Goal: Task Accomplishment & Management: Complete application form

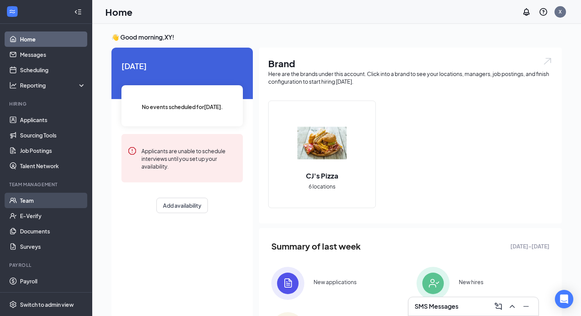
click at [33, 200] on link "Team" at bounding box center [53, 200] width 66 height 15
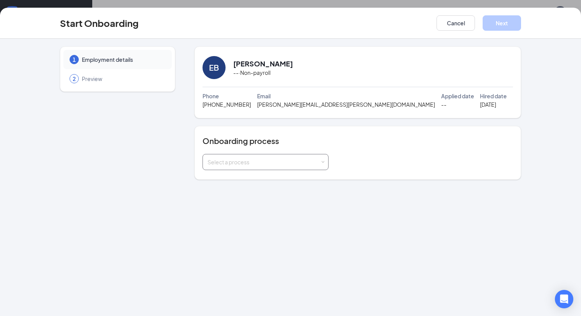
click at [321, 165] on div "Select a process" at bounding box center [266, 162] width 116 height 15
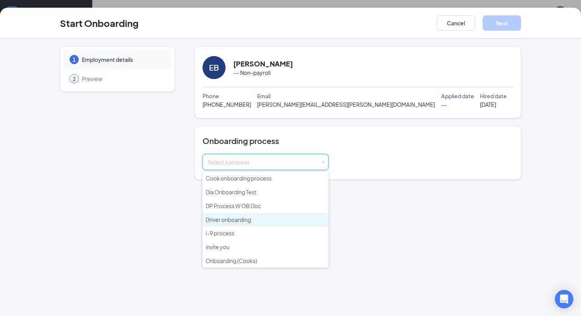
click at [249, 220] on span "Driver onboarding" at bounding box center [228, 219] width 45 height 7
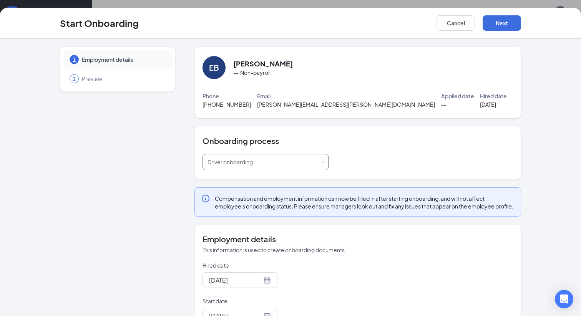
scroll to position [69, 0]
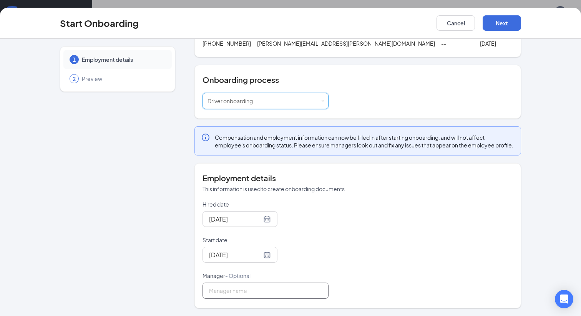
click at [283, 292] on input "Manager - Optional" at bounding box center [266, 291] width 126 height 16
click at [375, 240] on div "Hired date Oct 16, 2025 Start date Oct 16, 2025 Manager - Optional" at bounding box center [358, 250] width 311 height 98
click at [271, 289] on input "Manager - Optional" at bounding box center [266, 291] width 126 height 16
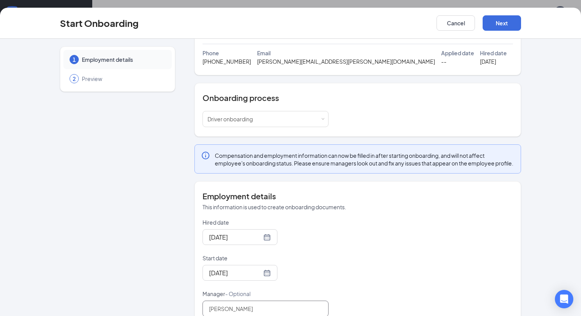
scroll to position [0, 0]
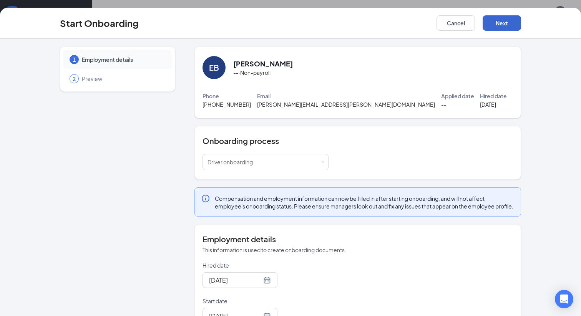
type input "jim xu"
click at [501, 22] on button "Next" at bounding box center [502, 22] width 38 height 15
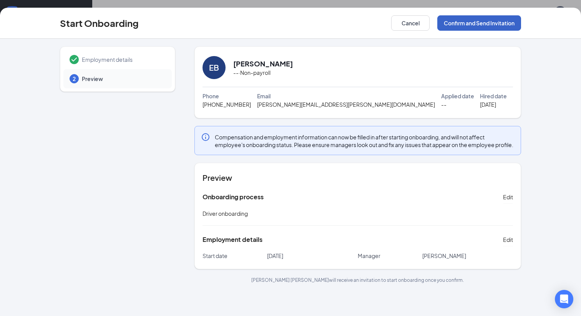
click at [472, 23] on button "Confirm and Send Invitation" at bounding box center [479, 22] width 84 height 15
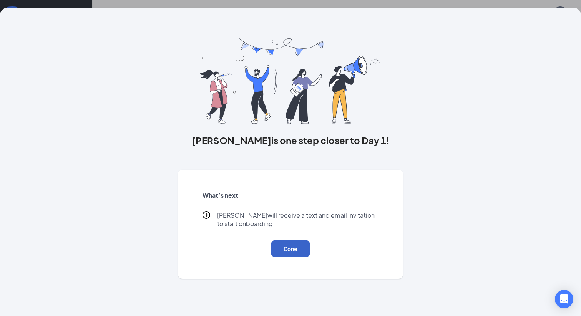
click at [295, 254] on button "Done" at bounding box center [290, 249] width 38 height 17
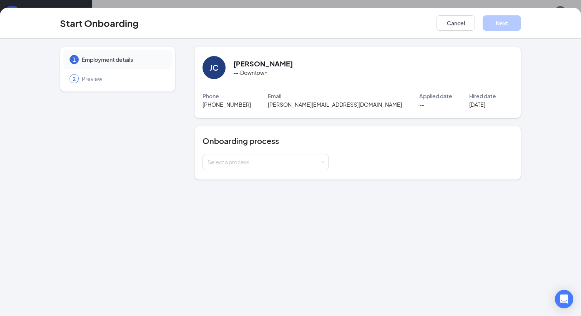
click at [343, 96] on div "Email" at bounding box center [343, 96] width 151 height 8
click at [320, 162] on div "Select a process" at bounding box center [264, 162] width 113 height 8
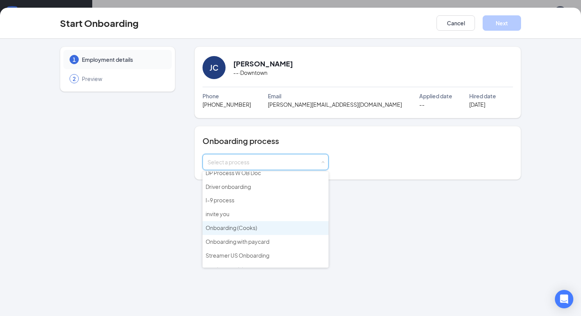
scroll to position [43, 0]
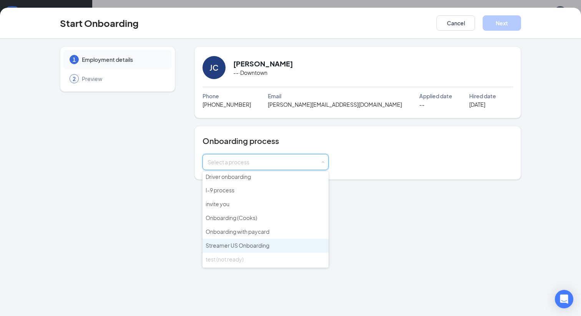
click at [249, 242] on span "Streamer US Onboarding" at bounding box center [238, 245] width 64 height 7
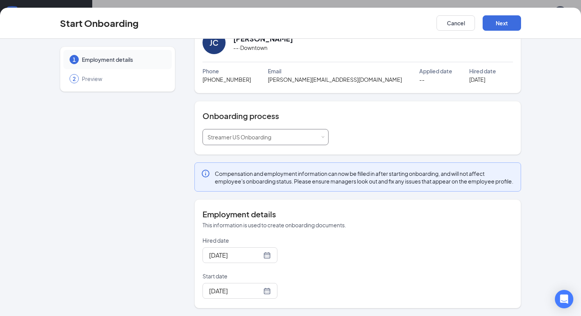
scroll to position [0, 0]
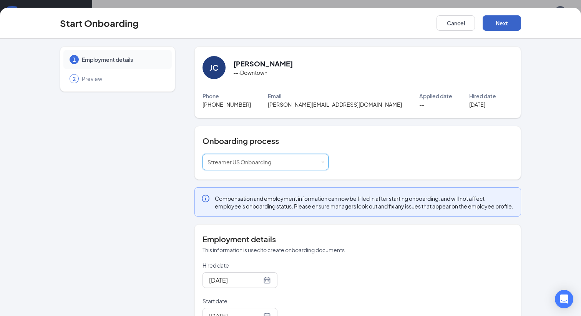
click at [496, 23] on button "Next" at bounding box center [502, 22] width 38 height 15
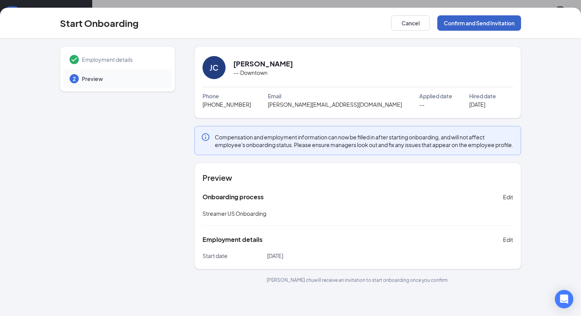
click at [465, 23] on button "Confirm and Send Invitation" at bounding box center [479, 22] width 84 height 15
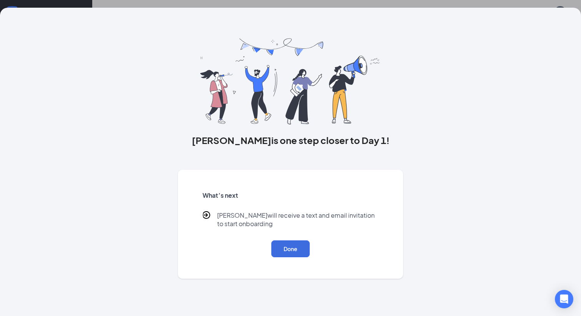
click at [291, 258] on div "What’s next joyce will receive a text and email invitation to start onboarding …" at bounding box center [290, 224] width 195 height 85
click at [291, 254] on button "Done" at bounding box center [290, 249] width 38 height 17
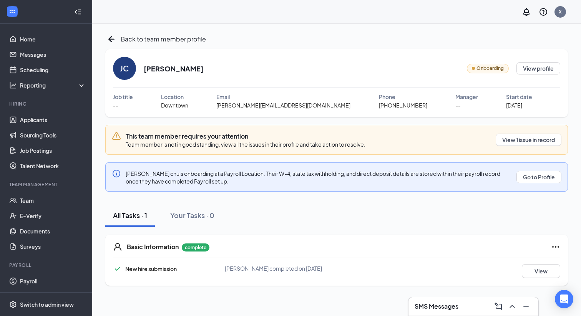
click at [285, 107] on span "joyce@workstream.is" at bounding box center [283, 105] width 134 height 8
click at [23, 200] on link "Team" at bounding box center [53, 200] width 66 height 15
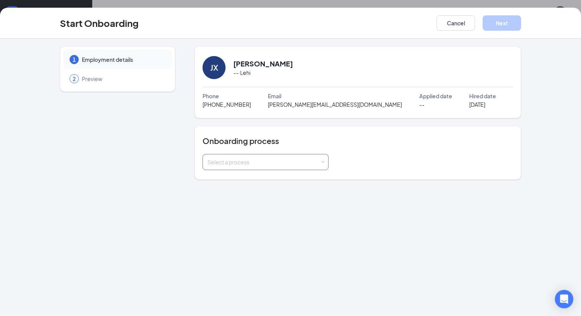
click at [311, 158] on div "Select a process" at bounding box center [266, 162] width 116 height 15
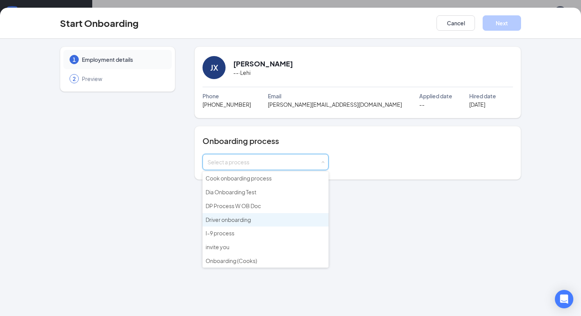
click at [230, 218] on span "Driver onboarding" at bounding box center [228, 219] width 45 height 7
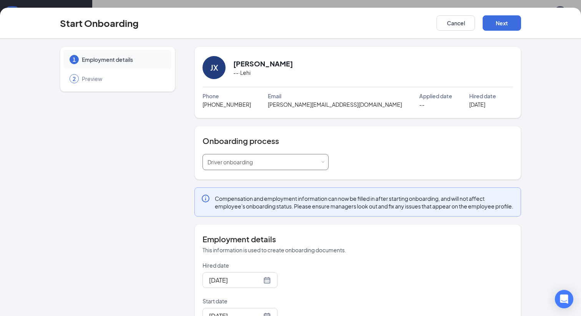
scroll to position [69, 0]
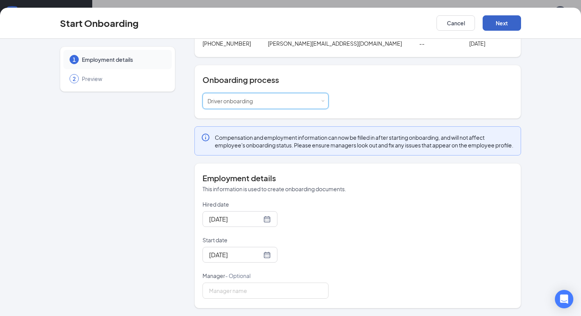
click at [501, 23] on button "Next" at bounding box center [502, 22] width 38 height 15
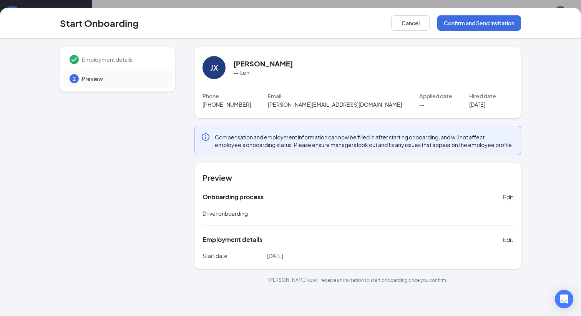
scroll to position [0, 0]
click at [472, 23] on button "Confirm and Send Invitation" at bounding box center [479, 22] width 84 height 15
